Goal: Information Seeking & Learning: Learn about a topic

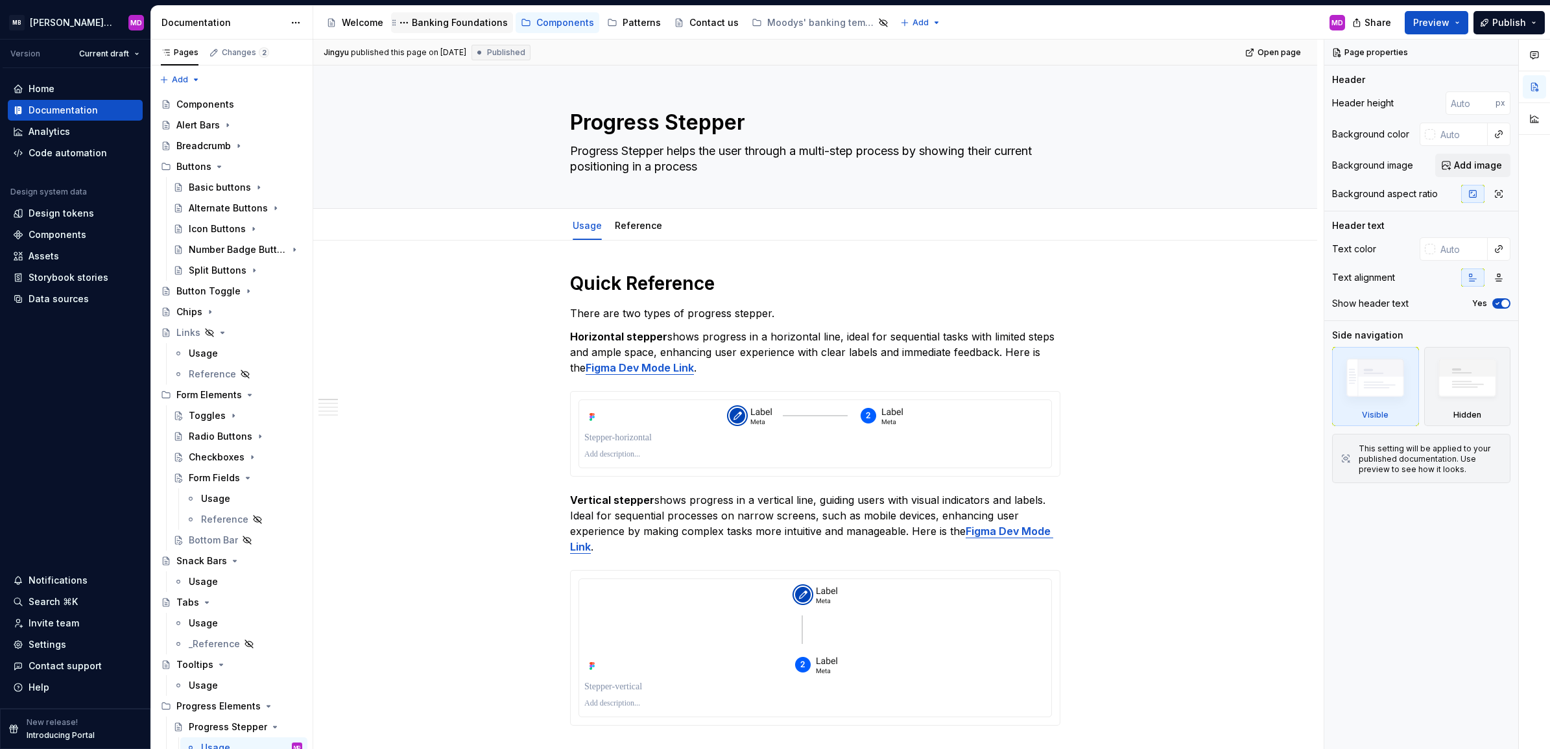
click at [458, 27] on div "Banking Foundations" at bounding box center [460, 22] width 96 height 13
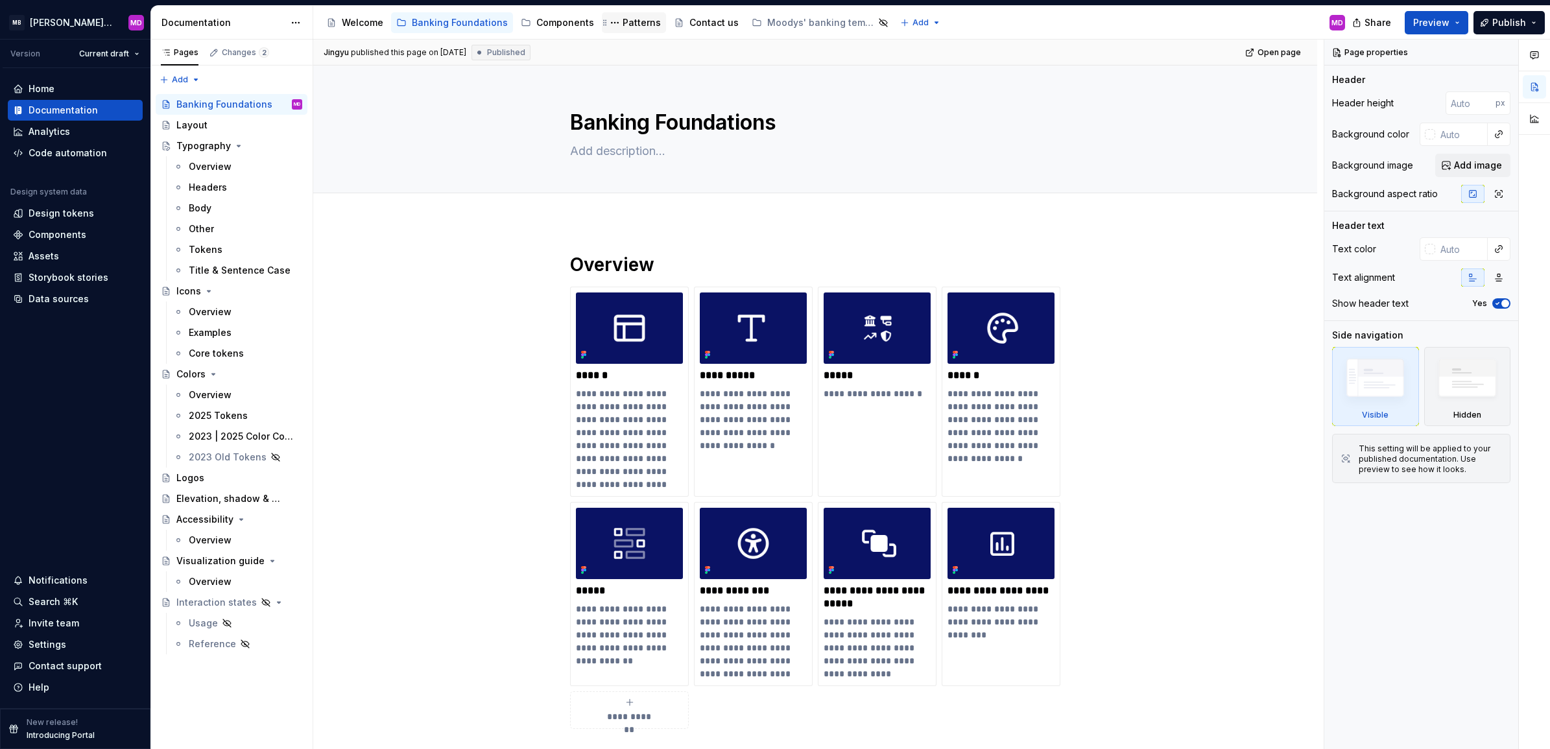
click at [630, 26] on div "Patterns" at bounding box center [642, 22] width 38 height 13
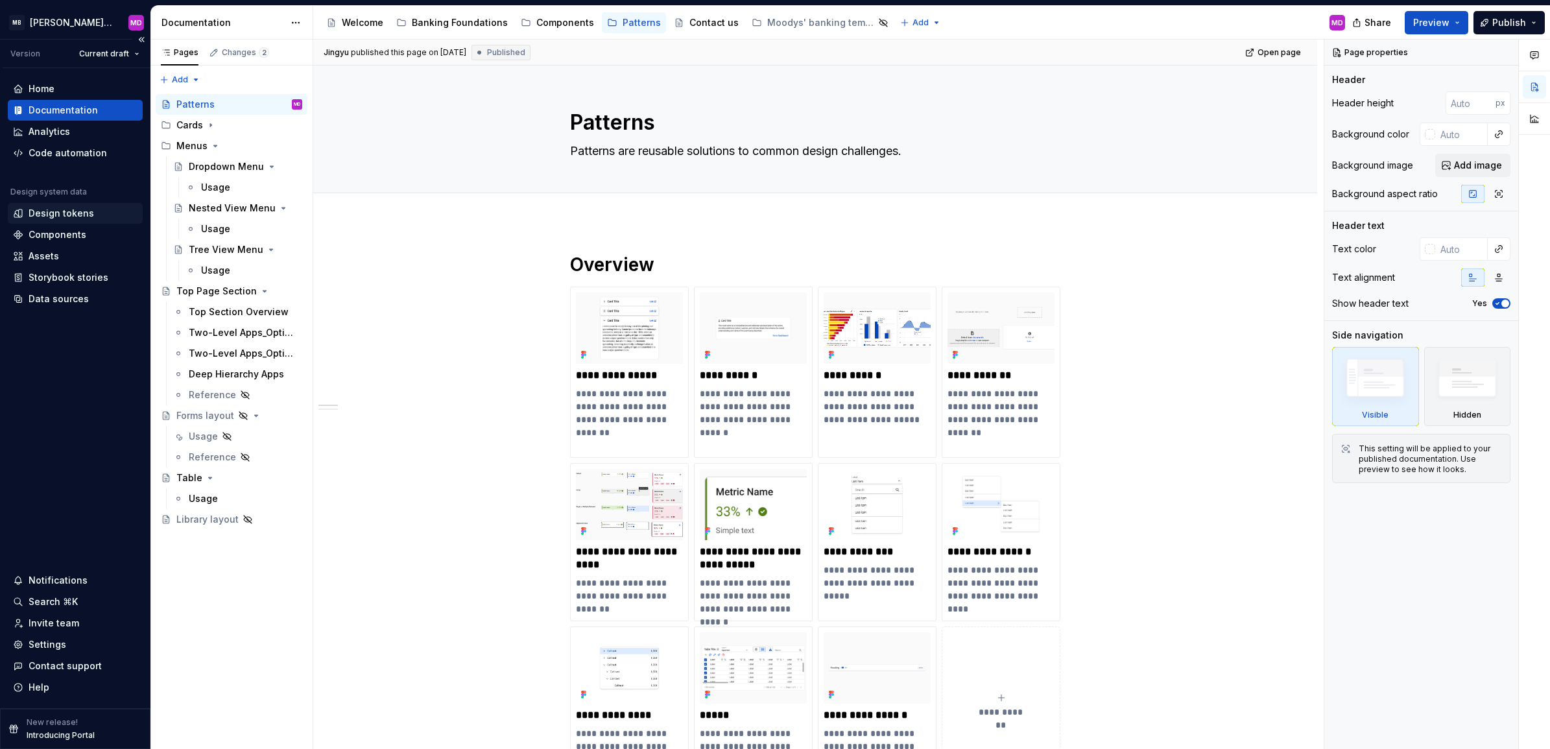
click at [45, 215] on div "Design tokens" at bounding box center [61, 213] width 65 height 13
type textarea "*"
